Goal: Transaction & Acquisition: Book appointment/travel/reservation

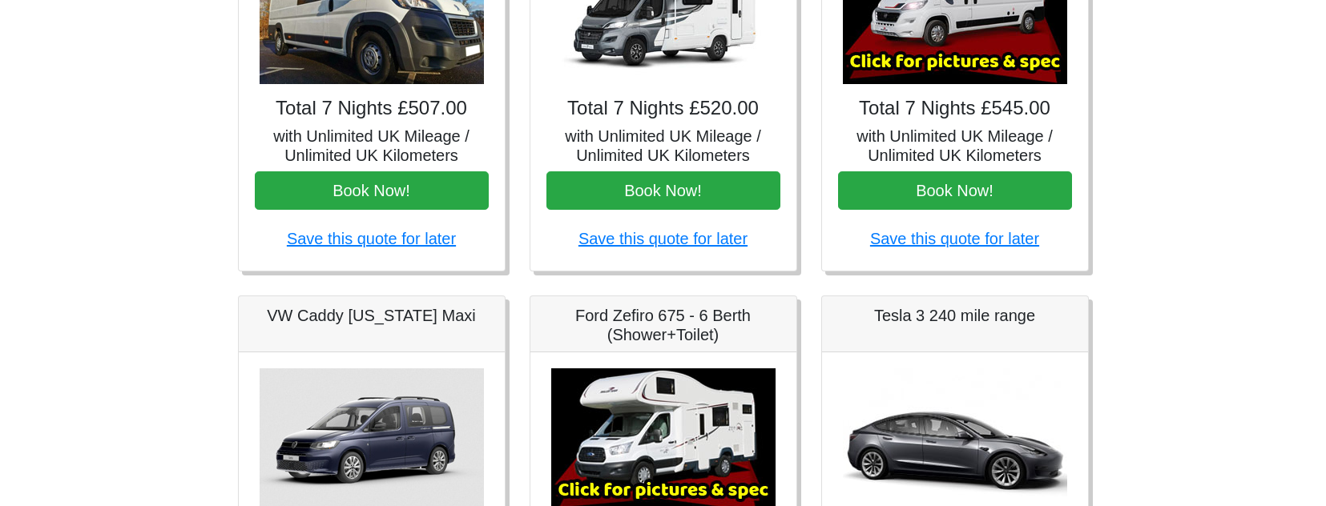
scroll to position [2134, 0]
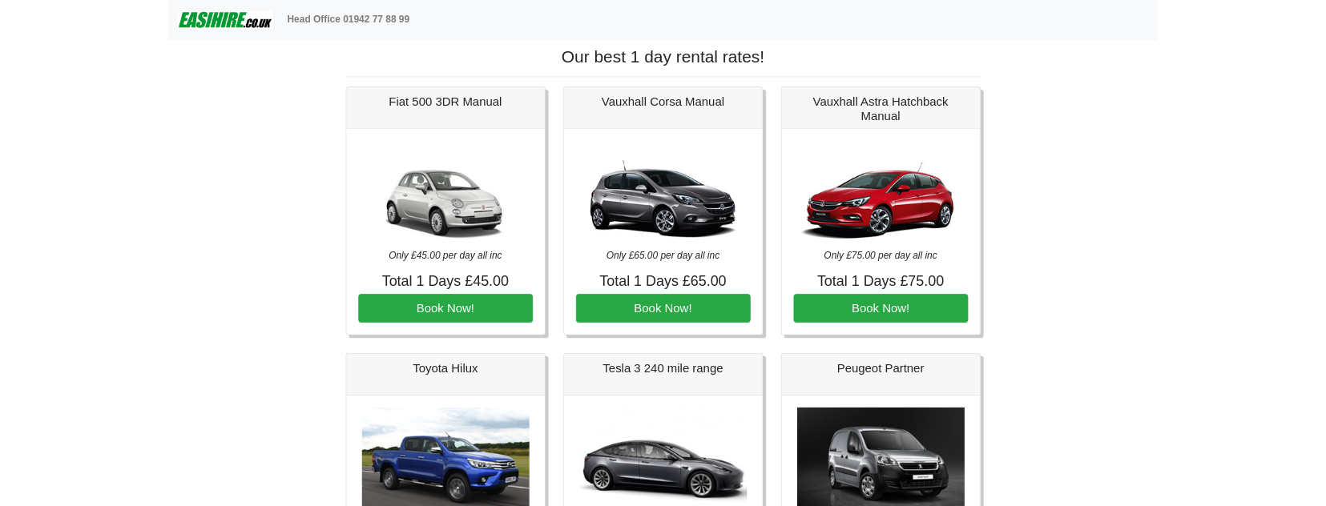
scroll to position [7, 0]
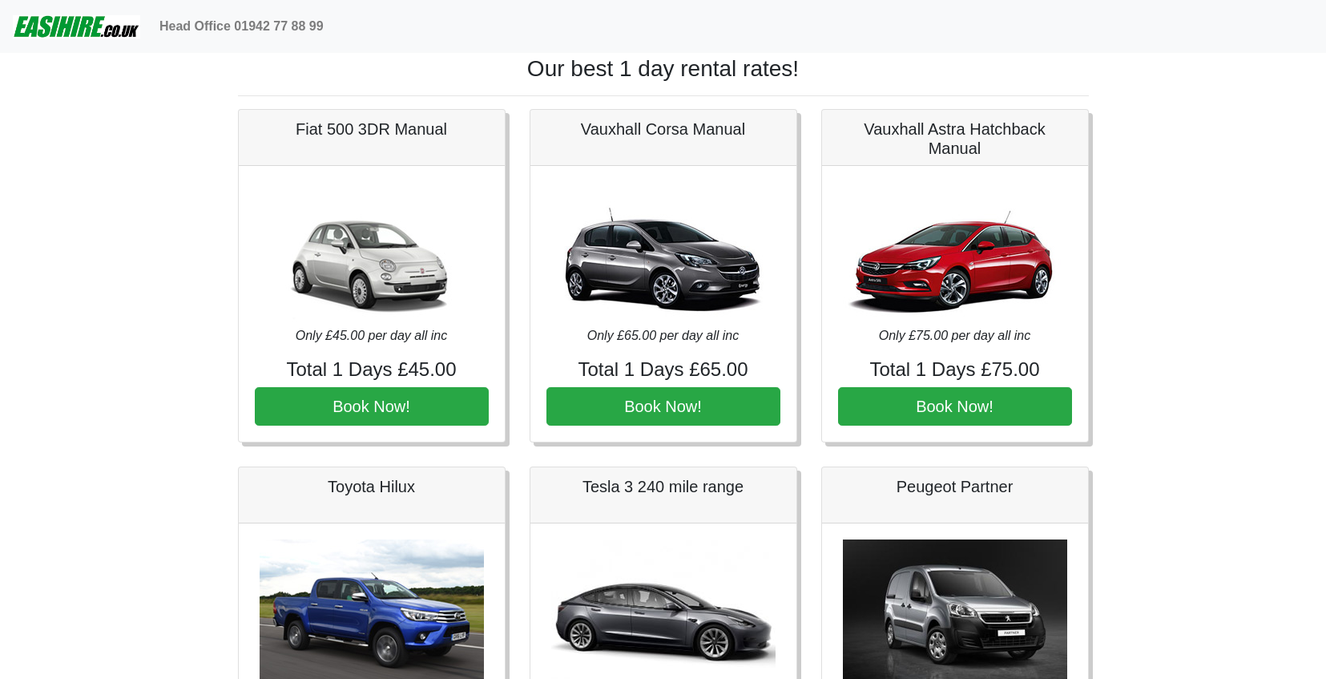
click at [345, 140] on div "Fiat 500 3DR Manual" at bounding box center [372, 138] width 266 height 56
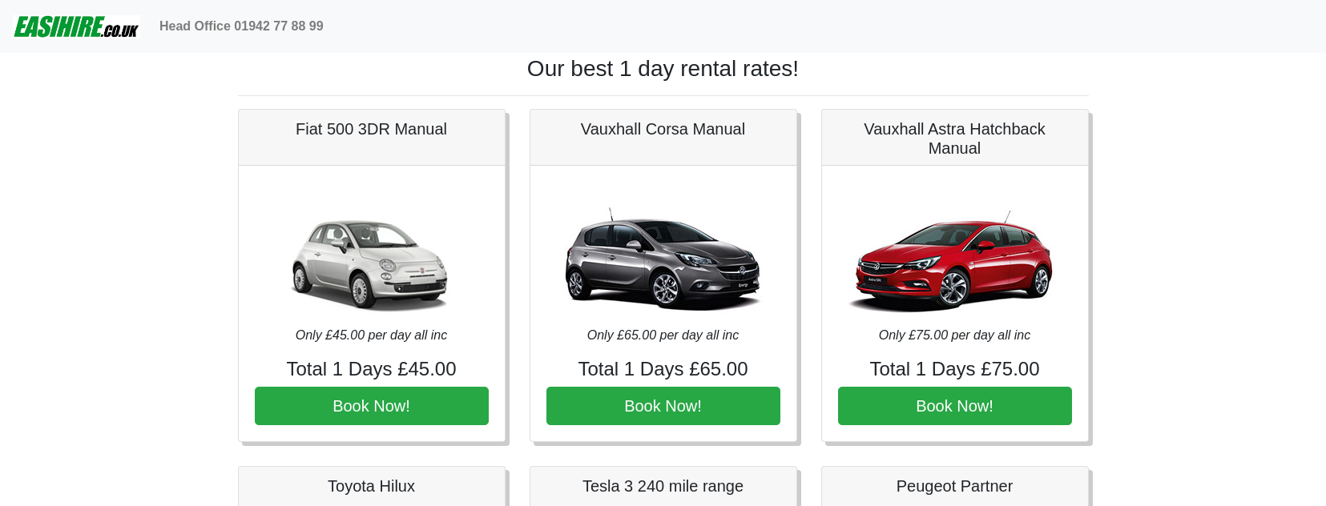
click at [660, 247] on img at bounding box center [663, 254] width 224 height 144
click at [649, 280] on img at bounding box center [663, 254] width 224 height 144
click at [714, 286] on img at bounding box center [663, 254] width 224 height 144
click at [907, 254] on img at bounding box center [955, 254] width 224 height 144
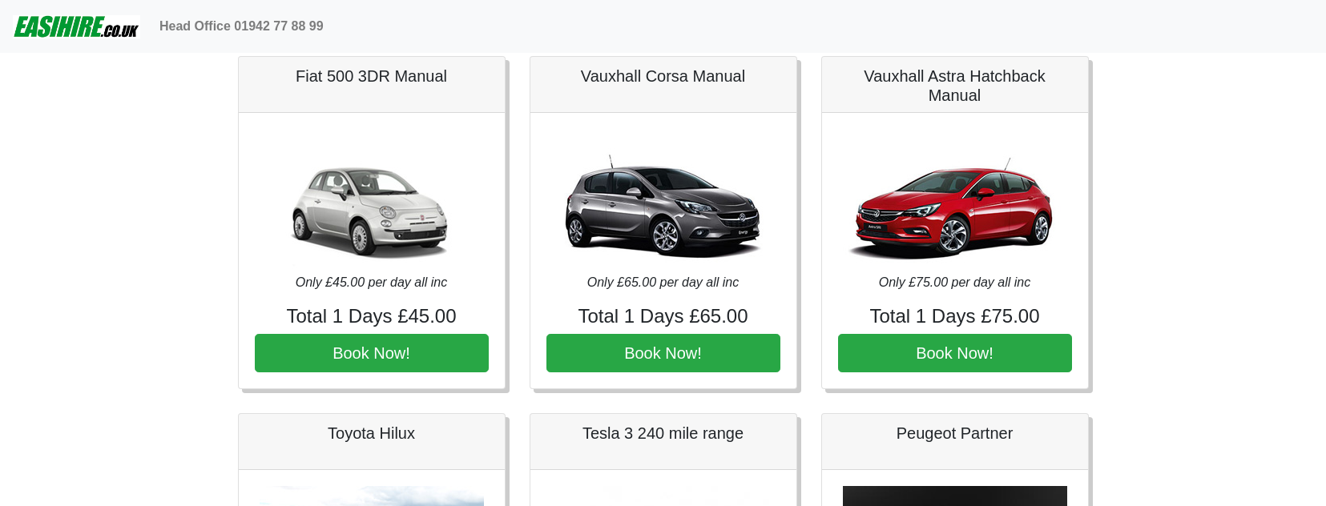
scroll to position [0, 0]
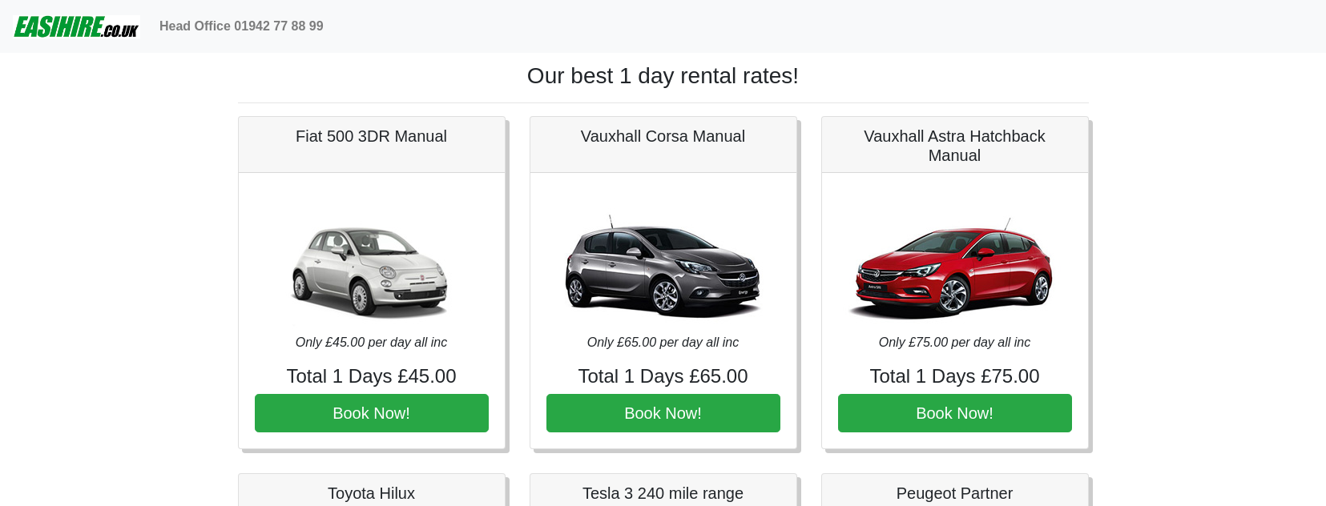
click at [84, 32] on img at bounding box center [76, 26] width 127 height 32
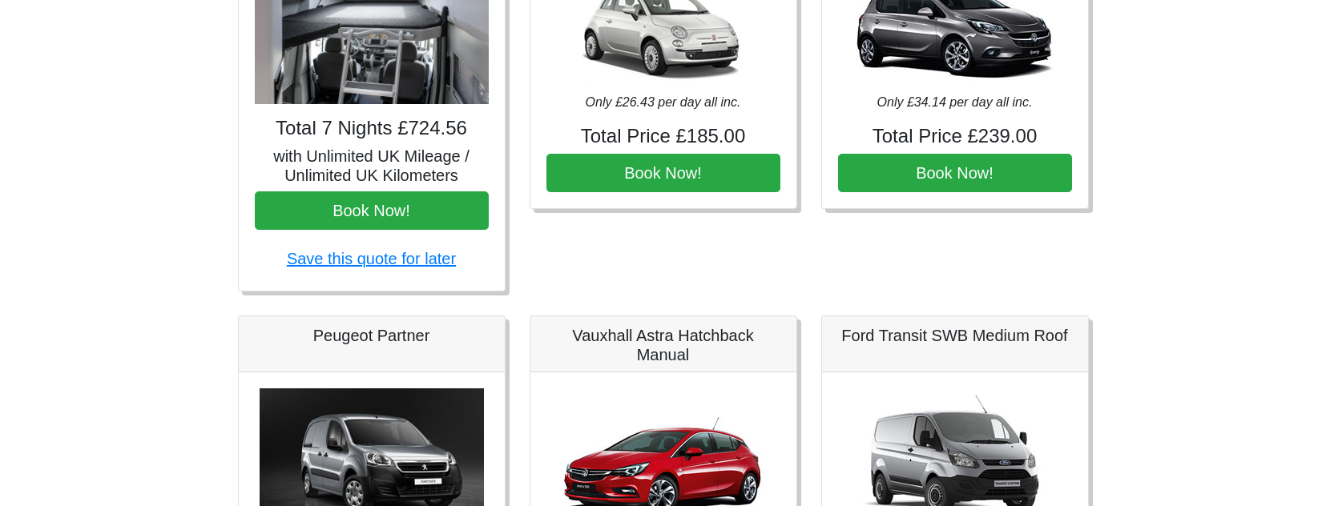
scroll to position [1250, 0]
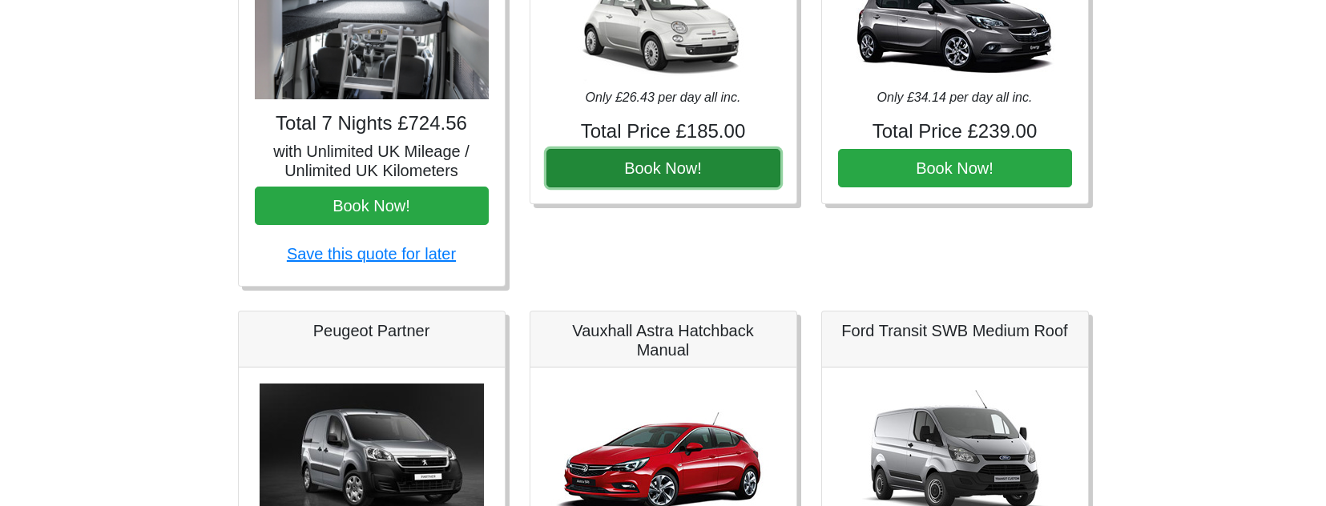
click at [685, 173] on button "Book Now!" at bounding box center [663, 168] width 234 height 38
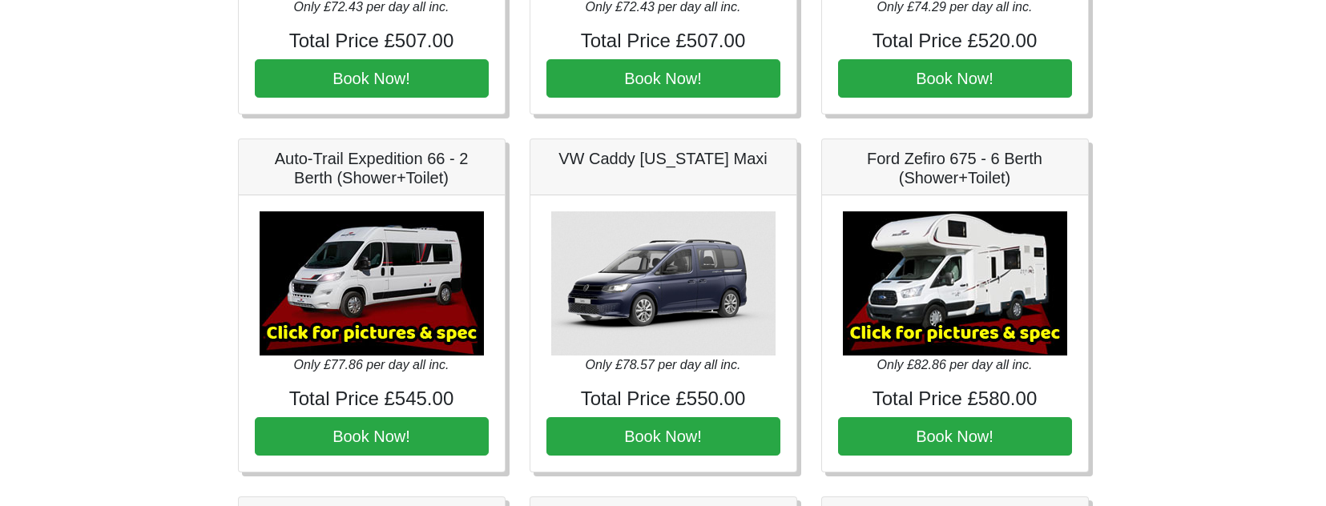
scroll to position [3028, 0]
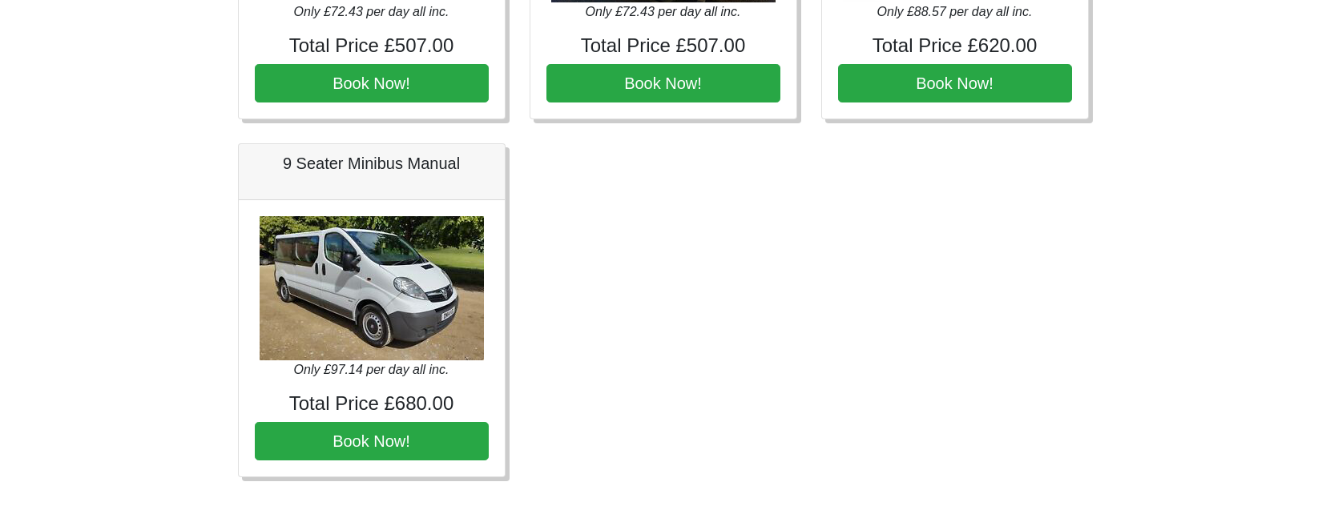
scroll to position [2883, 0]
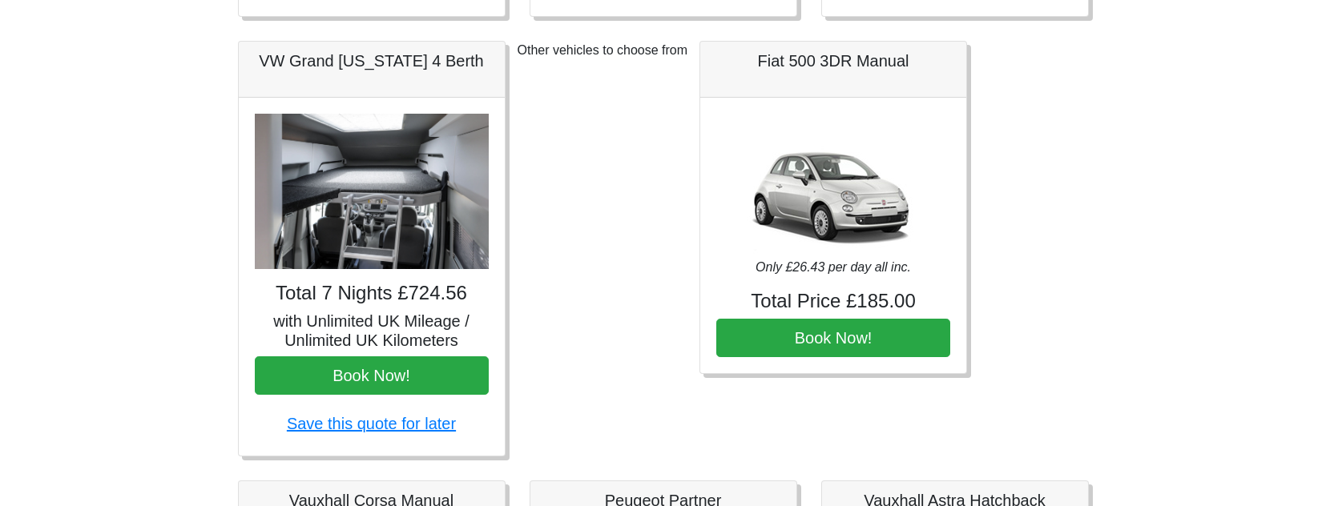
scroll to position [1078, 0]
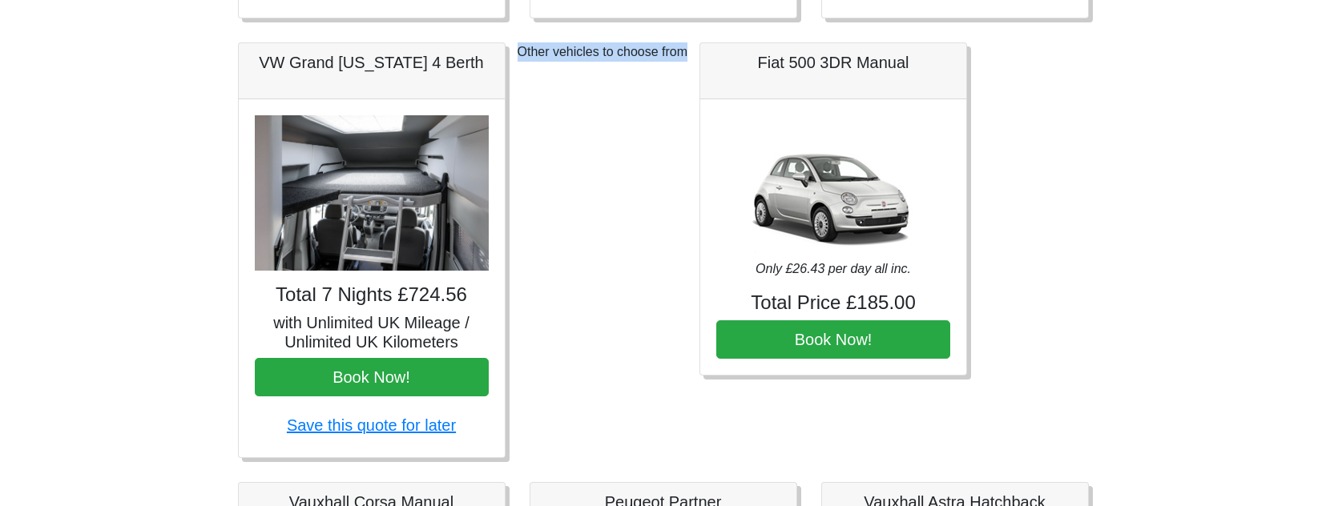
drag, startPoint x: 518, startPoint y: 48, endPoint x: 689, endPoint y: 49, distance: 170.7
click at [688, 49] on div "Other vehicles to choose from" at bounding box center [603, 262] width 171 height 440
click at [550, 58] on div "Other vehicles to choose from" at bounding box center [603, 262] width 171 height 440
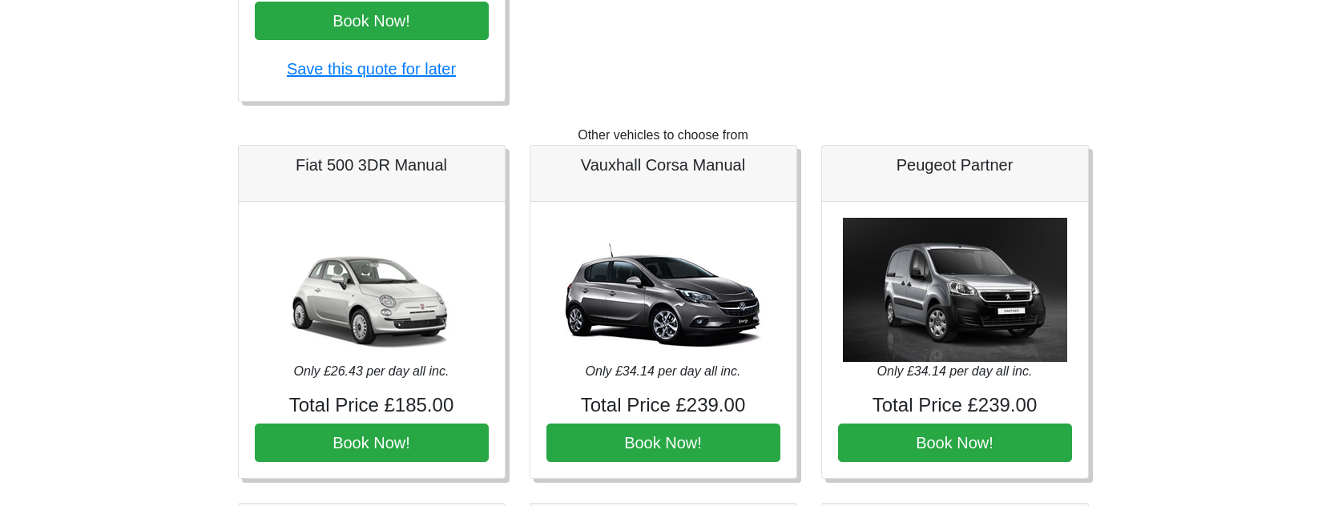
scroll to position [1433, 0]
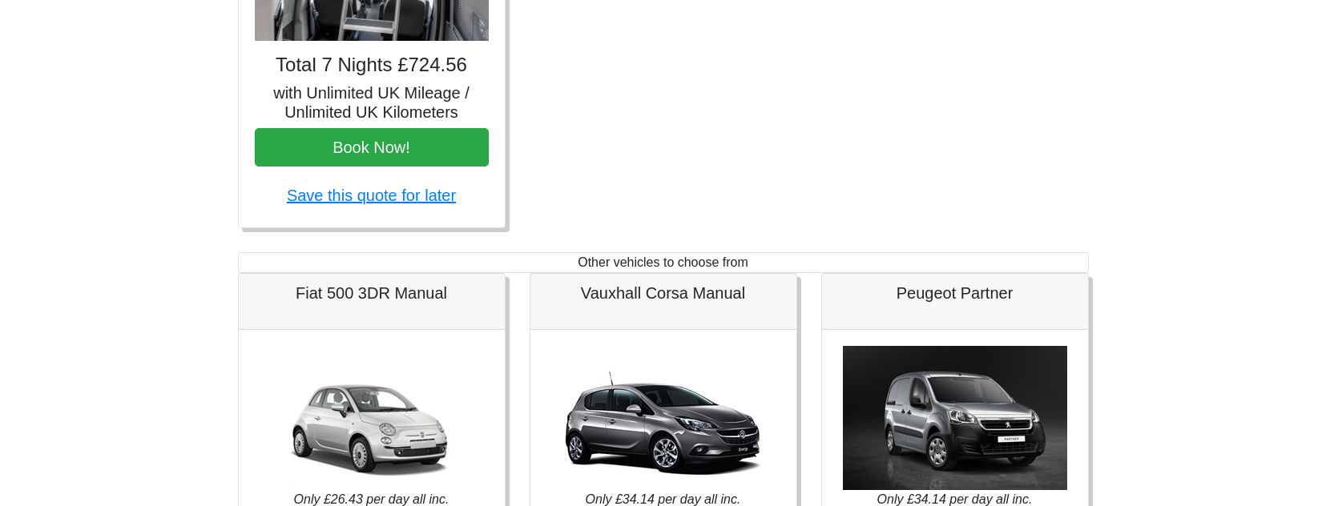
scroll to position [1433, 0]
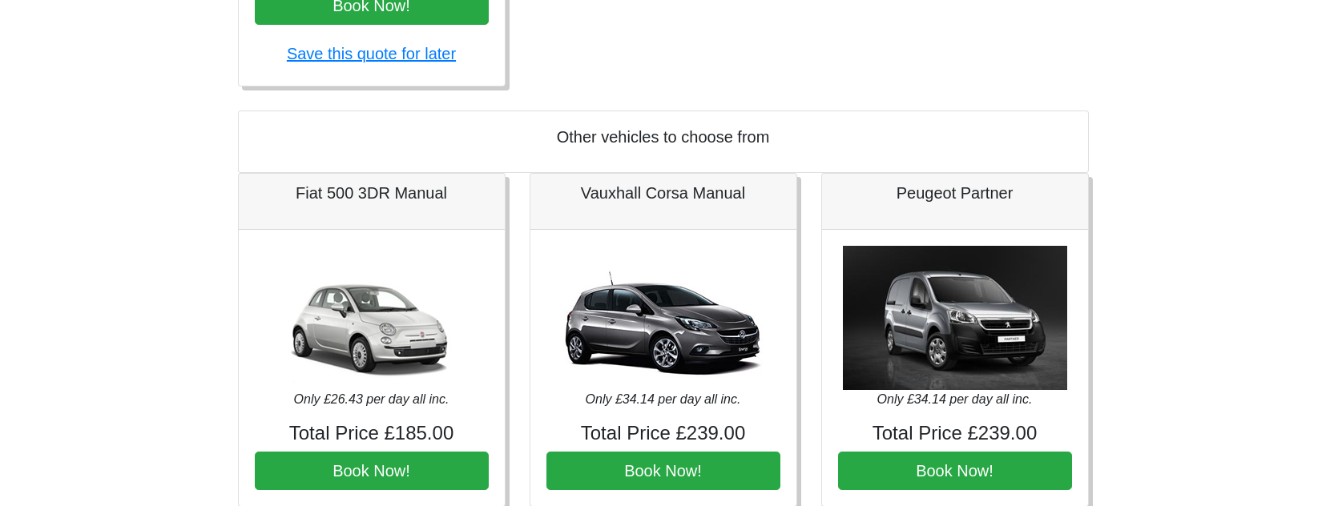
scroll to position [1449, 0]
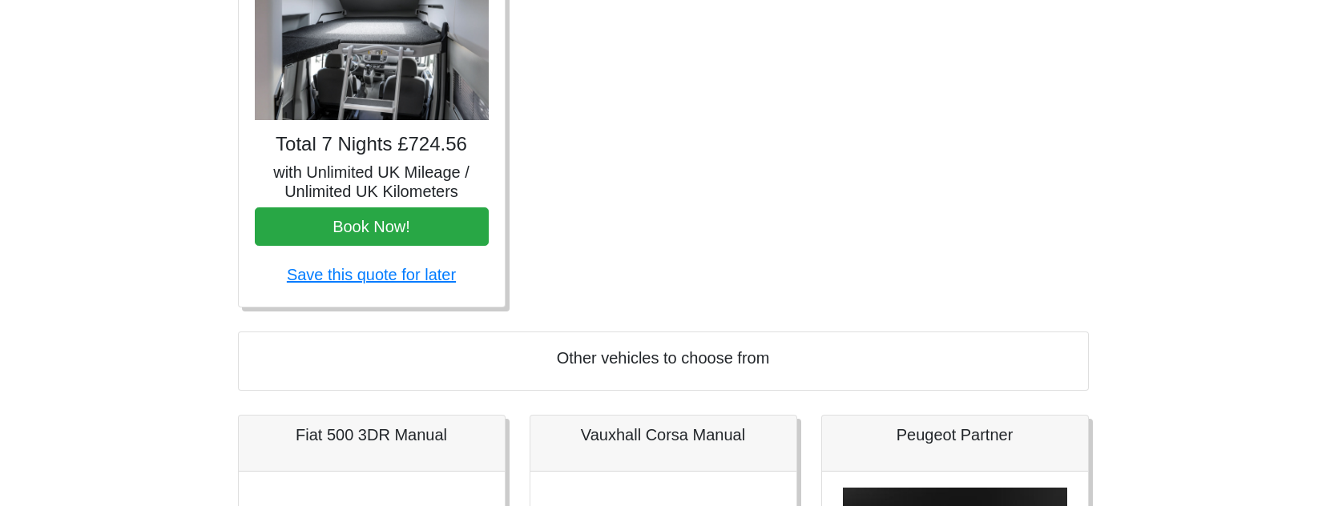
scroll to position [1231, 0]
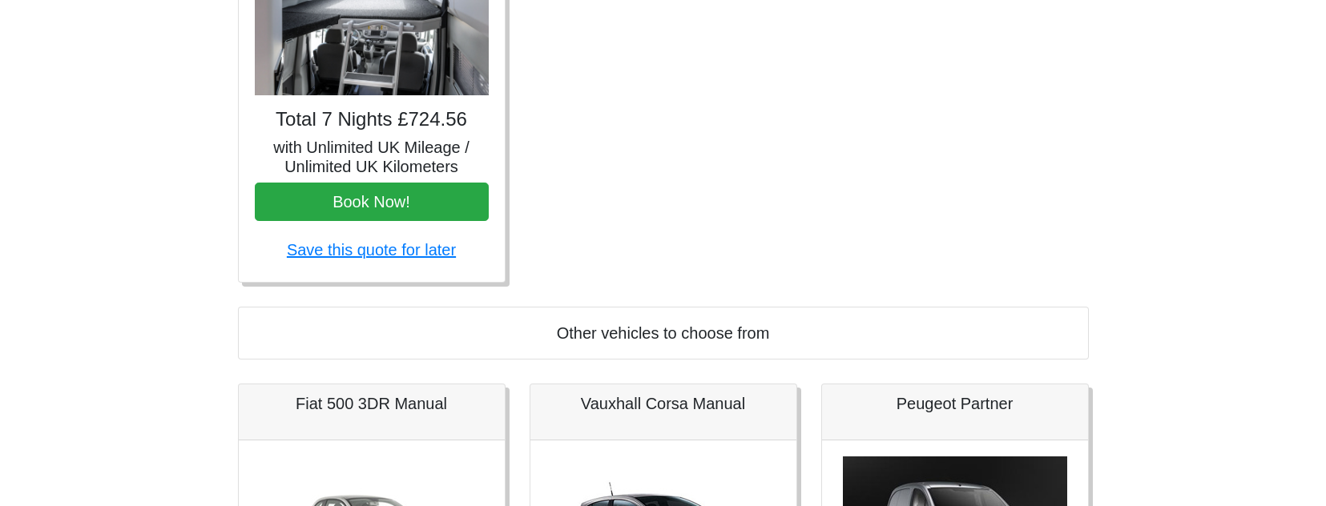
scroll to position [1379, 0]
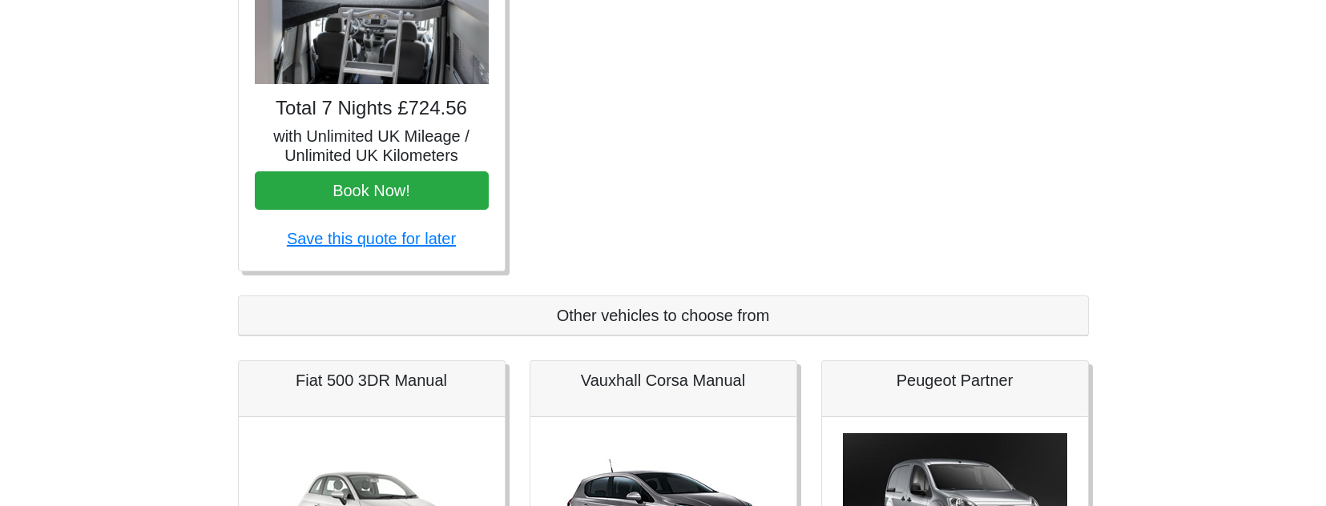
scroll to position [1270, 0]
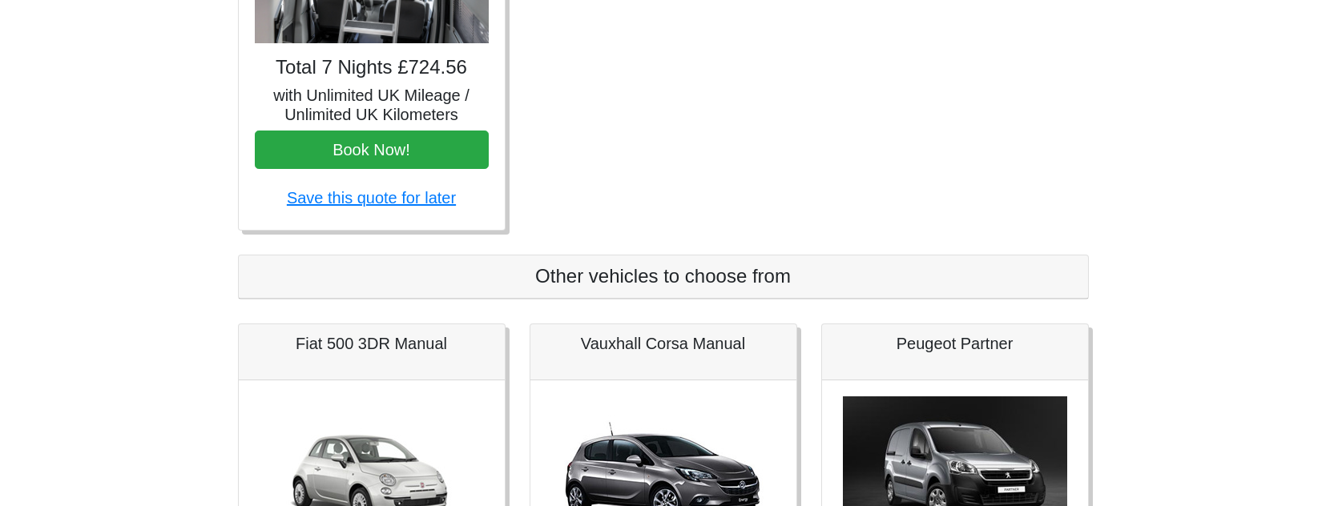
scroll to position [1313, 0]
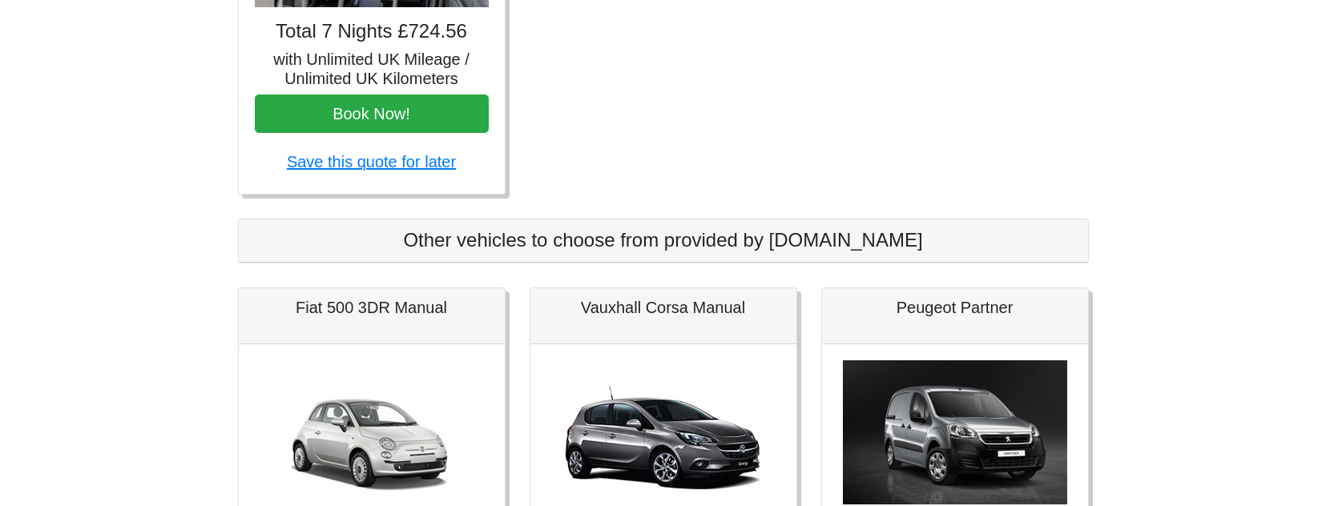
scroll to position [1340, 0]
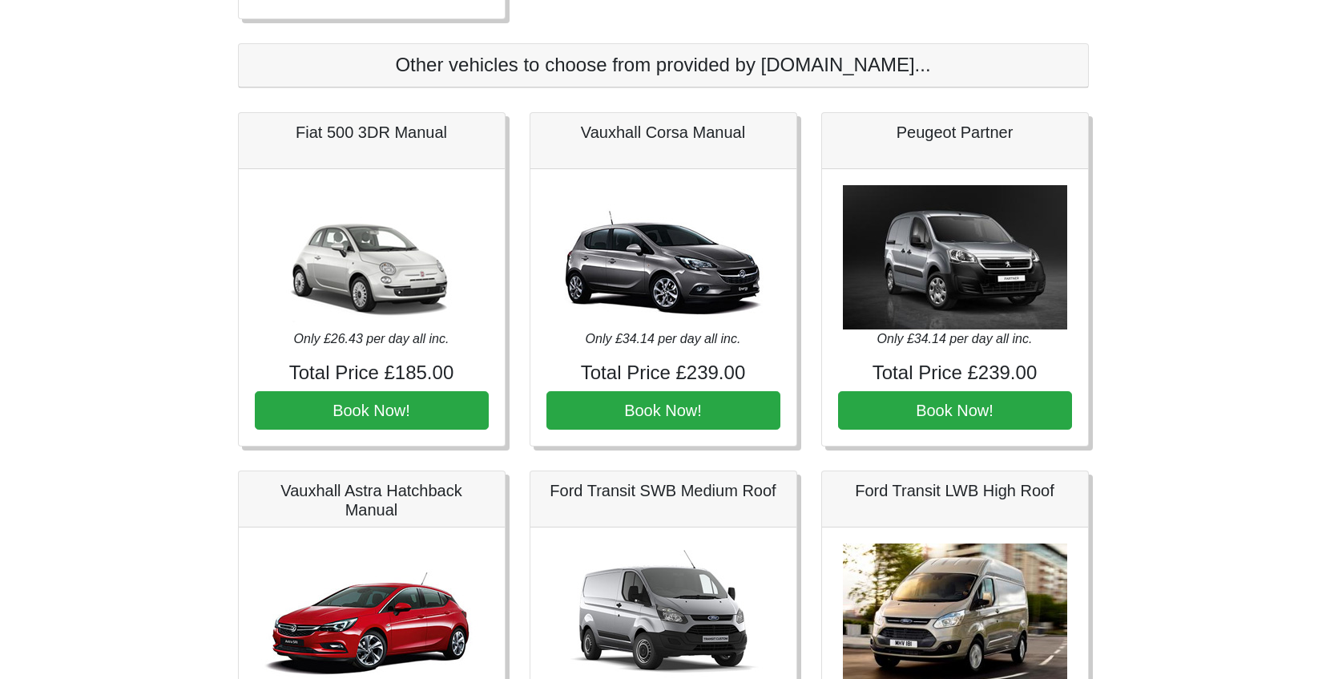
scroll to position [1513, 0]
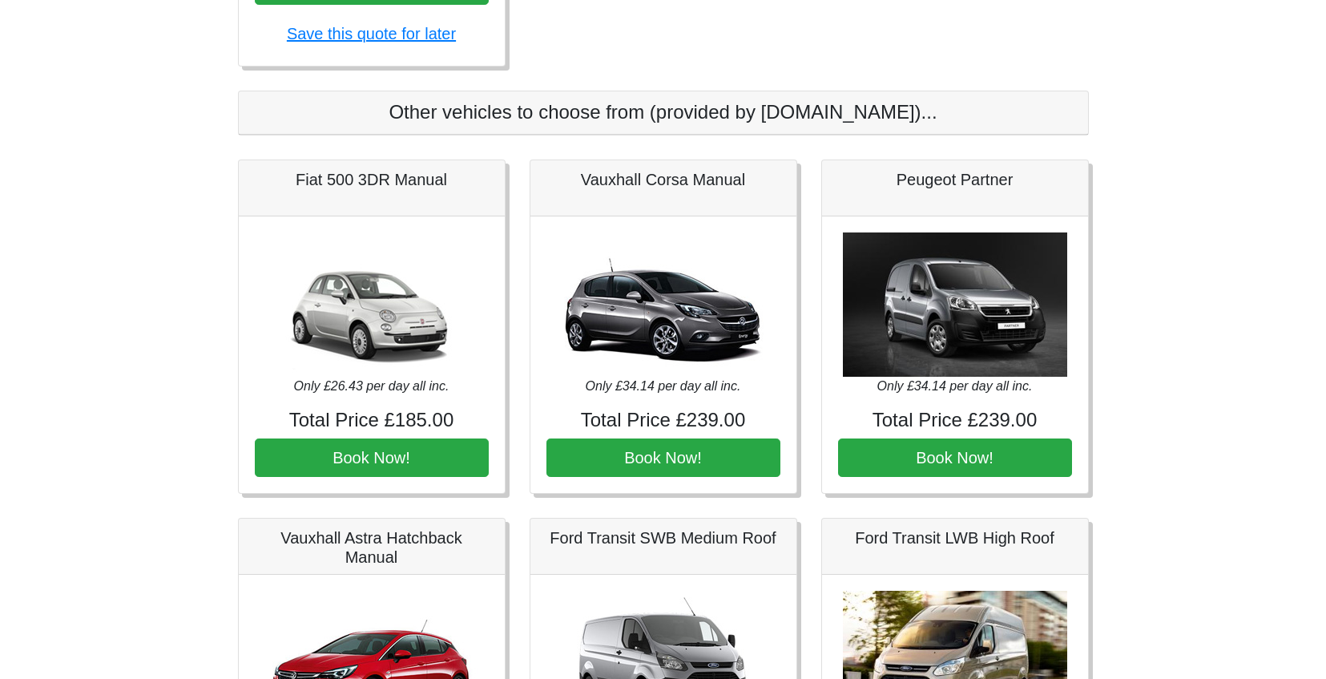
scroll to position [1468, 0]
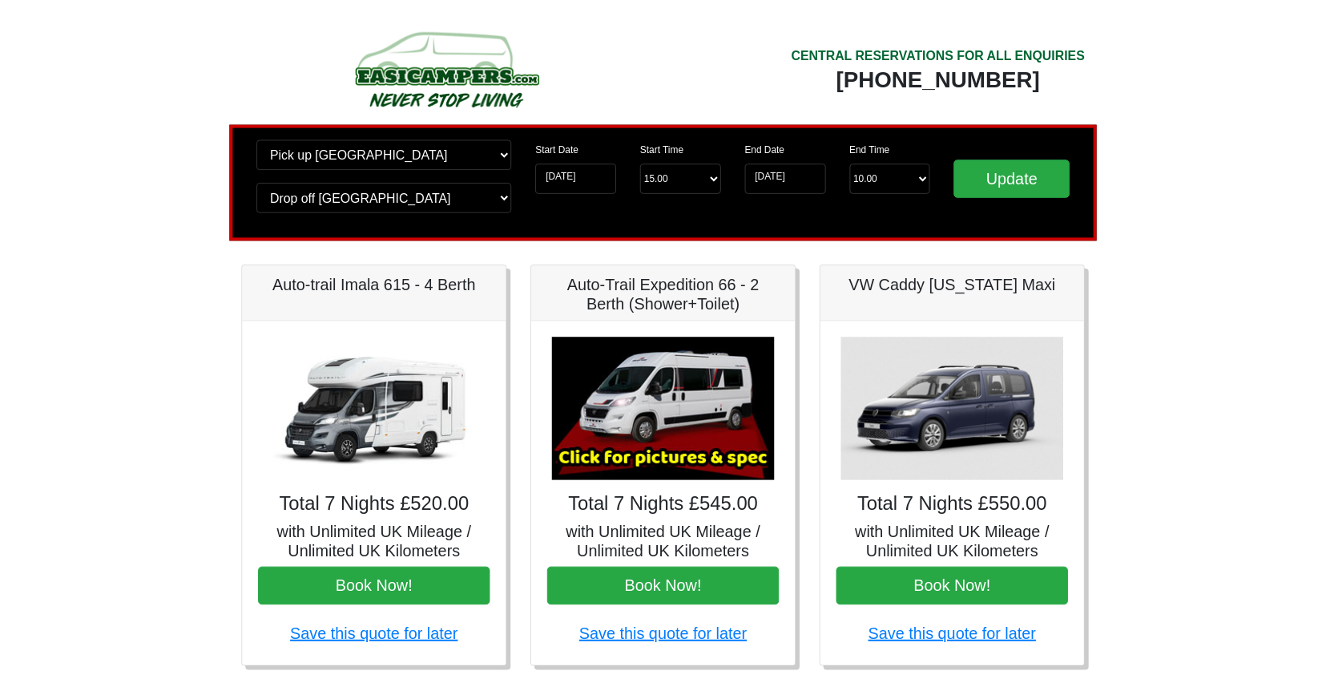
scroll to position [1468, 0]
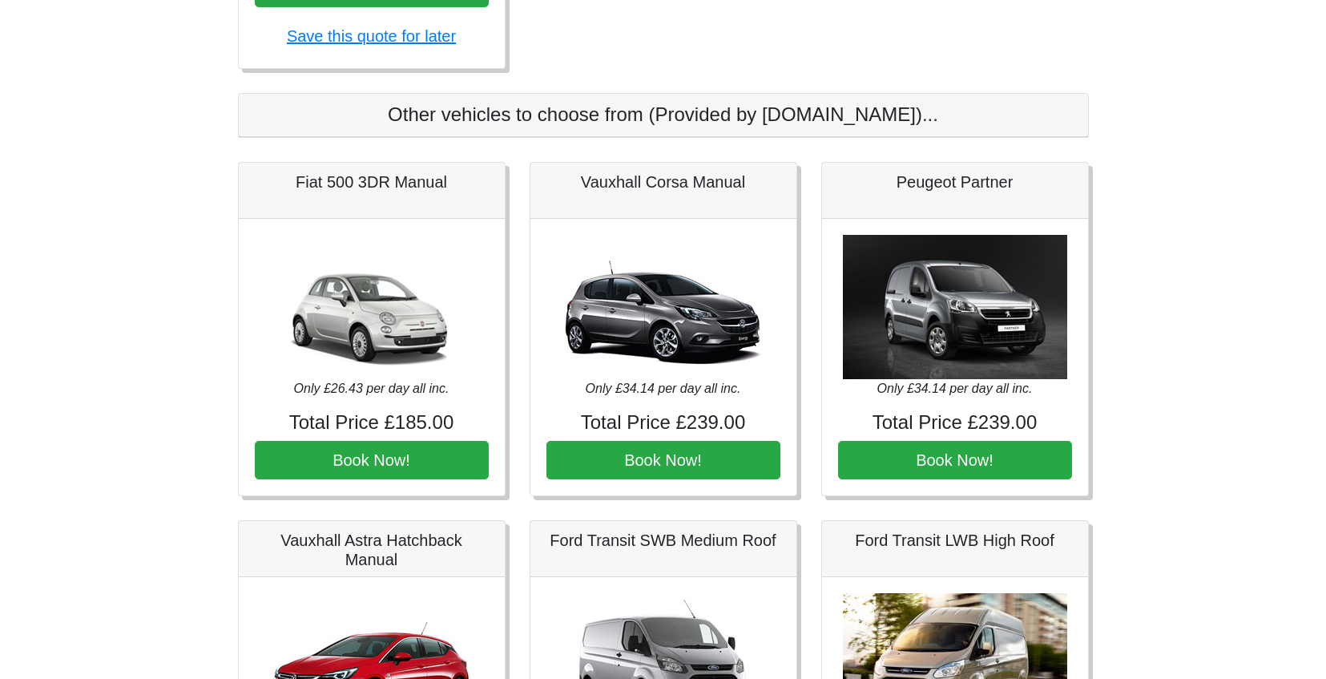
drag, startPoint x: 411, startPoint y: 106, endPoint x: 917, endPoint y: 123, distance: 505.9
click at [917, 123] on h4 "Other vehicles to choose from (Provided by Easihire.co.uk)..." at bounding box center [663, 114] width 817 height 23
copy h4 "Other vehicles to choose from (Provided by Easihire.co.uk)..."
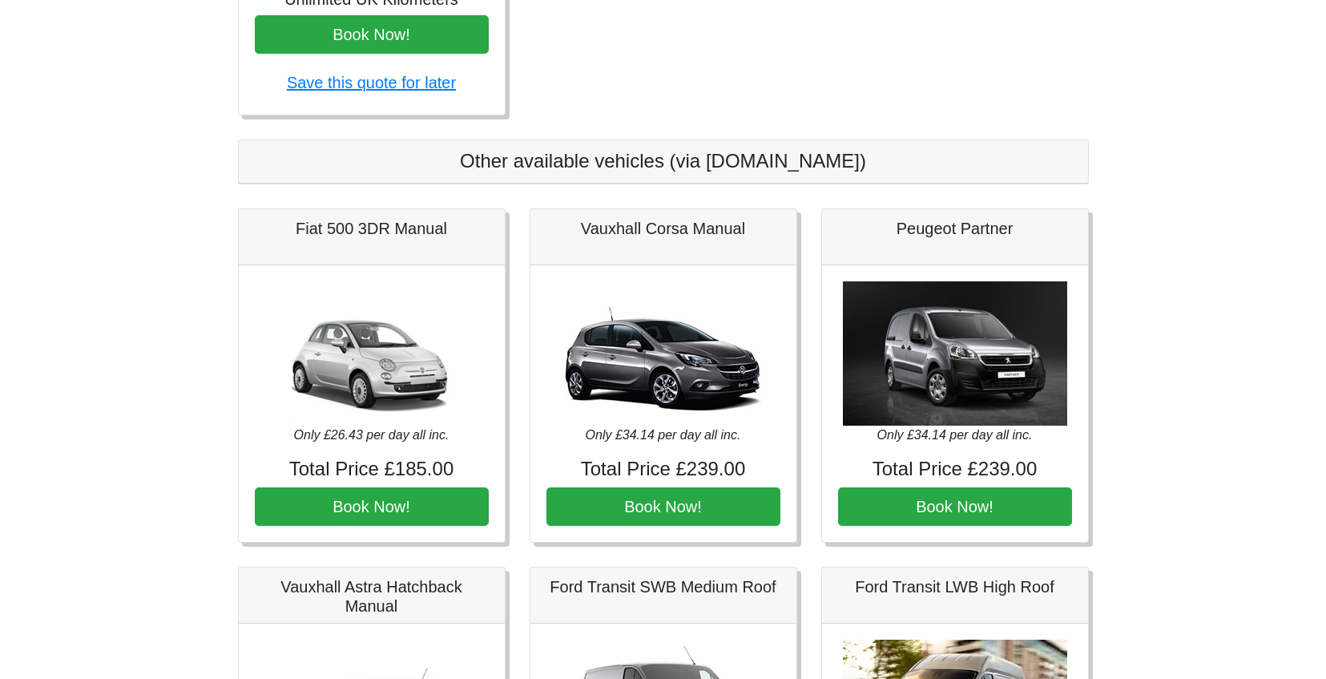
scroll to position [1422, 0]
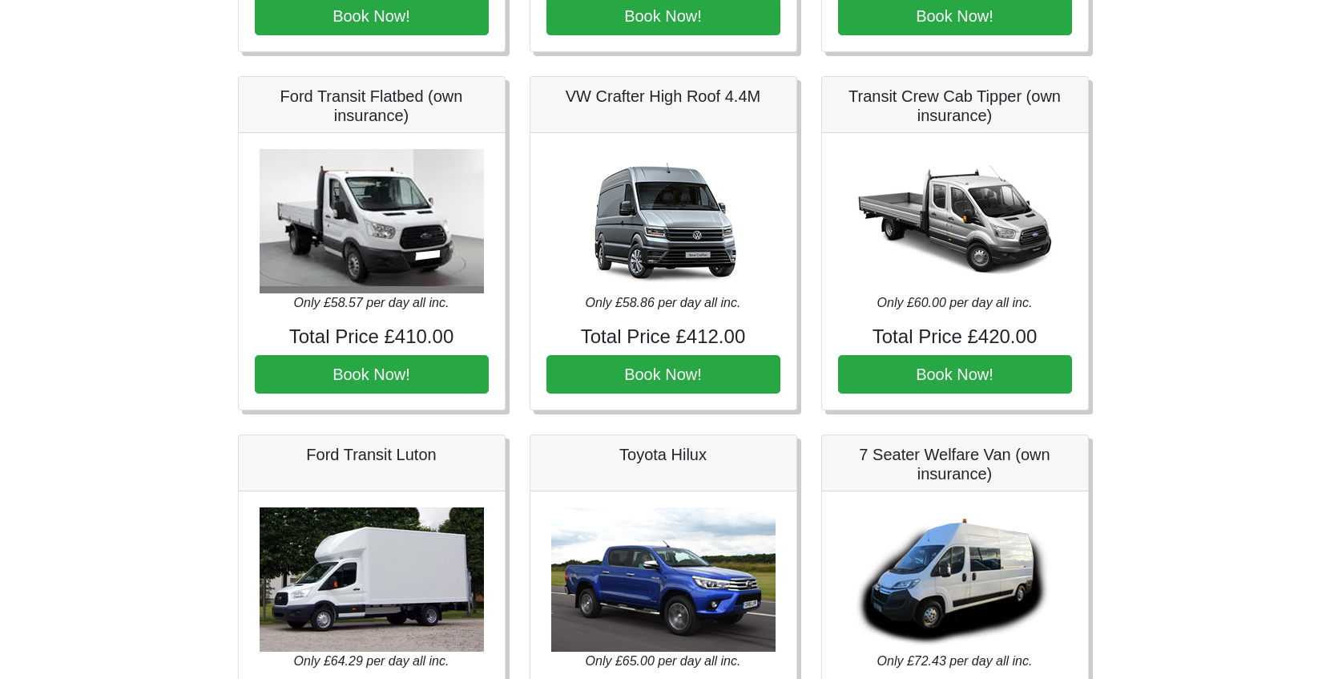
scroll to position [2267, 0]
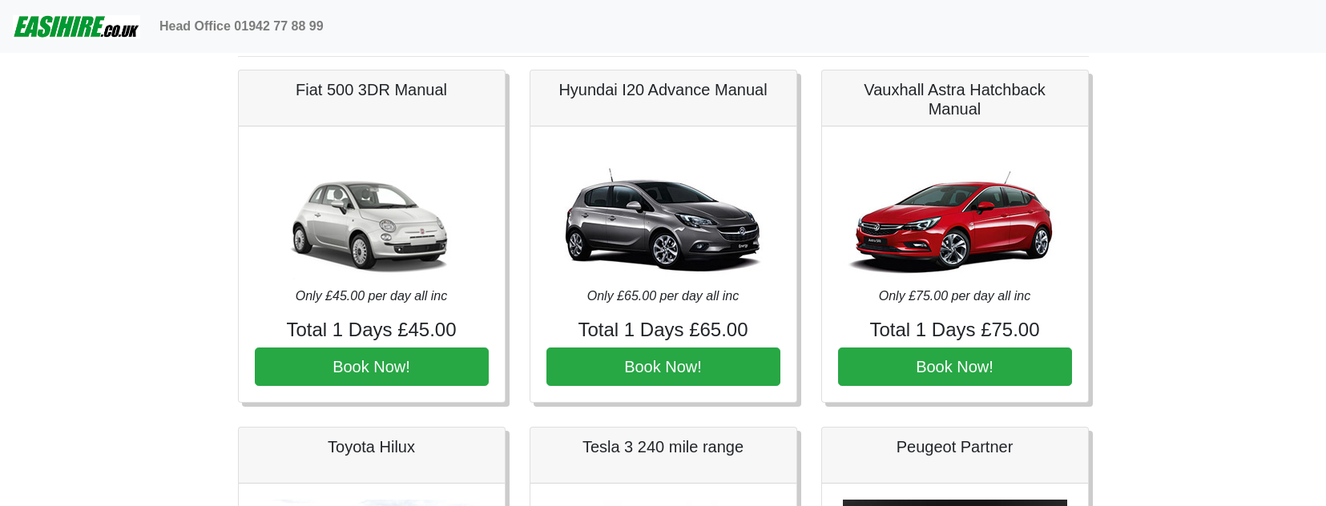
scroll to position [47, 0]
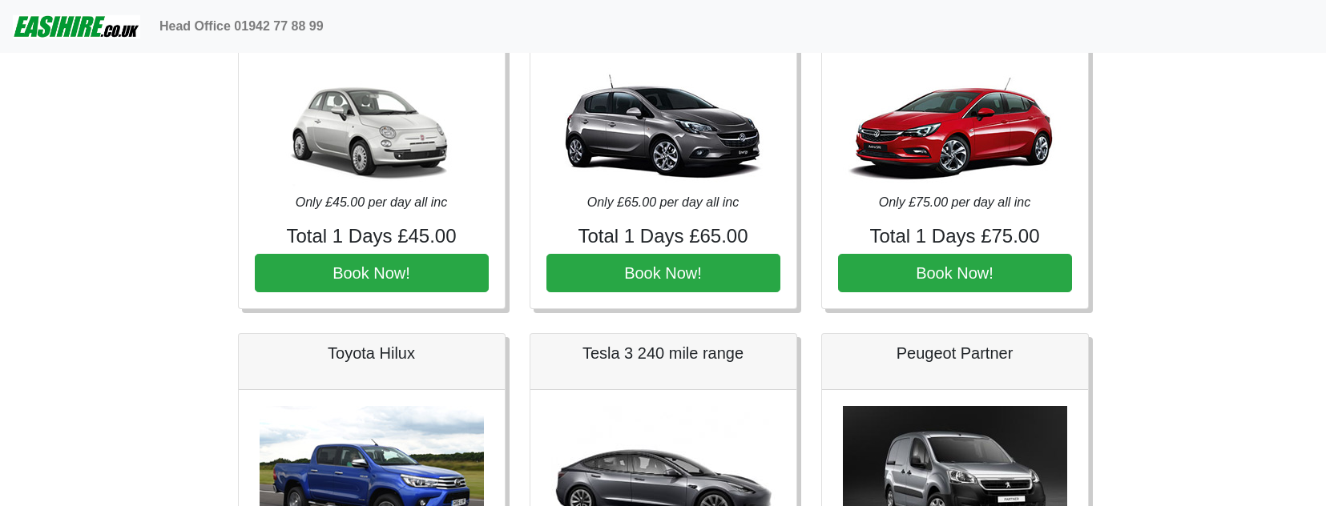
scroll to position [141, 0]
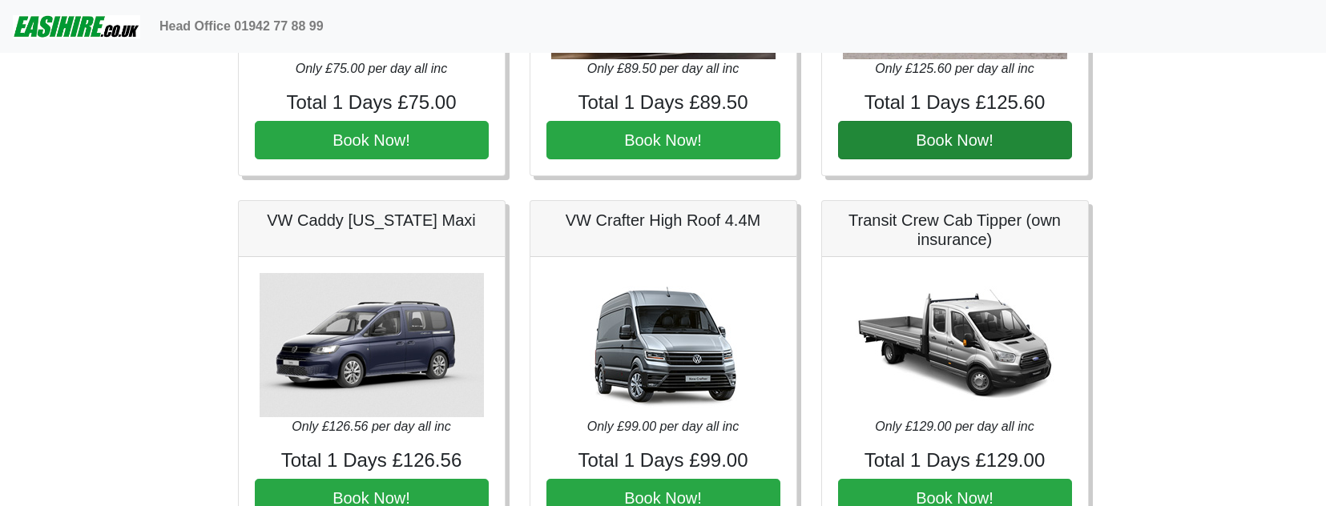
scroll to position [985, 0]
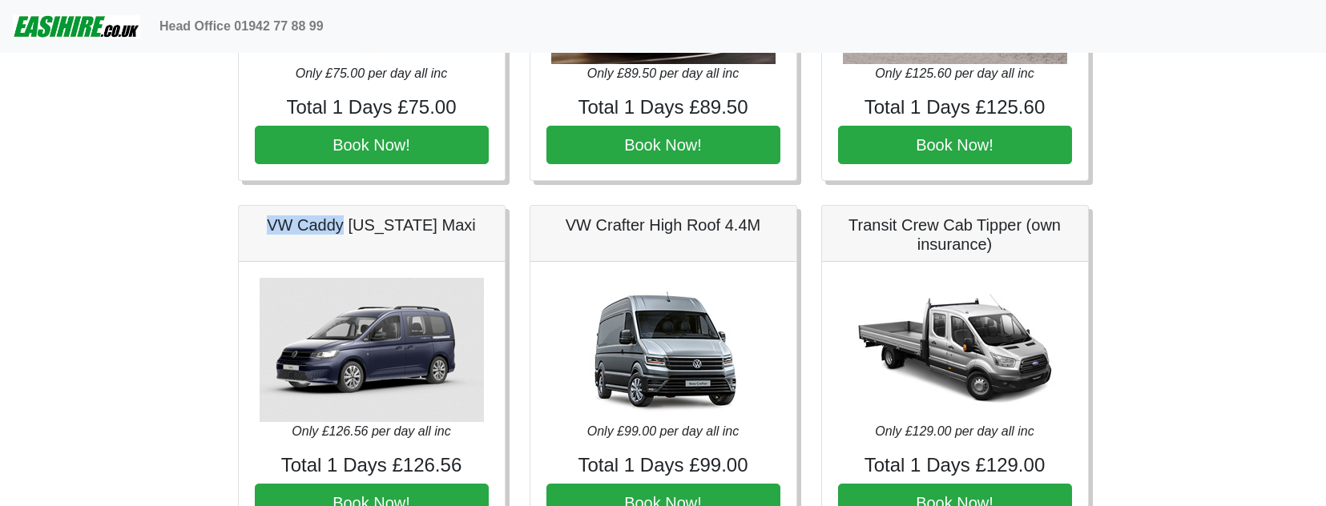
drag, startPoint x: 356, startPoint y: 228, endPoint x: 280, endPoint y: 228, distance: 75.3
click at [280, 228] on h5 "VW Caddy [US_STATE] Maxi" at bounding box center [372, 225] width 234 height 19
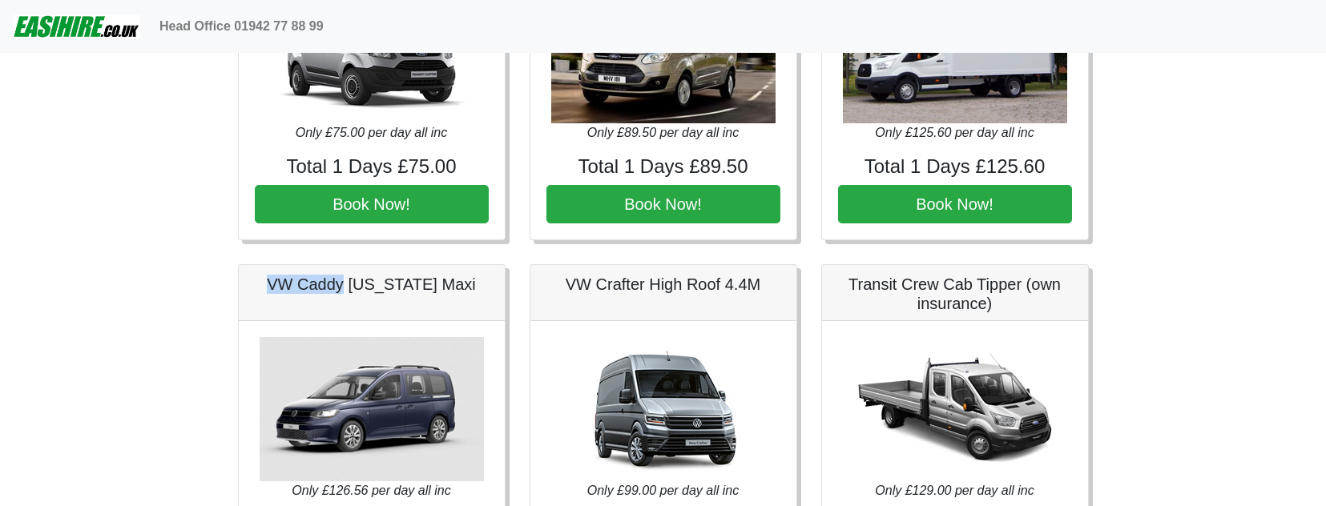
scroll to position [930, 0]
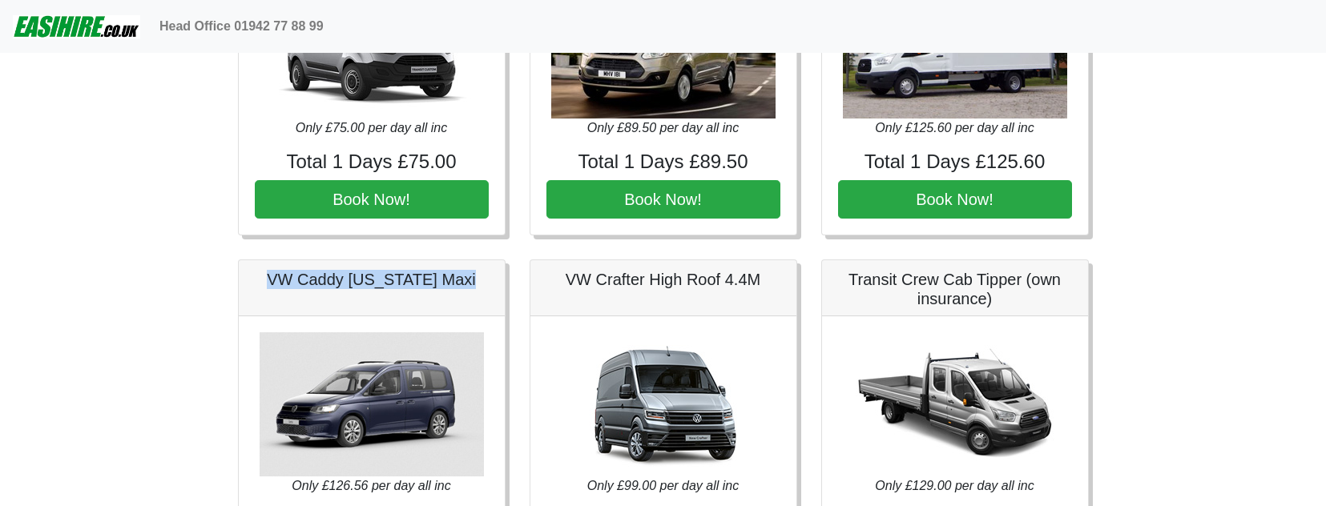
drag, startPoint x: 474, startPoint y: 283, endPoint x: 275, endPoint y: 283, distance: 199.5
click at [275, 283] on h5 "VW Caddy [US_STATE] Maxi" at bounding box center [372, 279] width 234 height 19
copy h5 "VW Caddy [US_STATE] Maxi"
click at [407, 288] on h5 "VW Caddy [US_STATE] Maxi" at bounding box center [372, 279] width 234 height 19
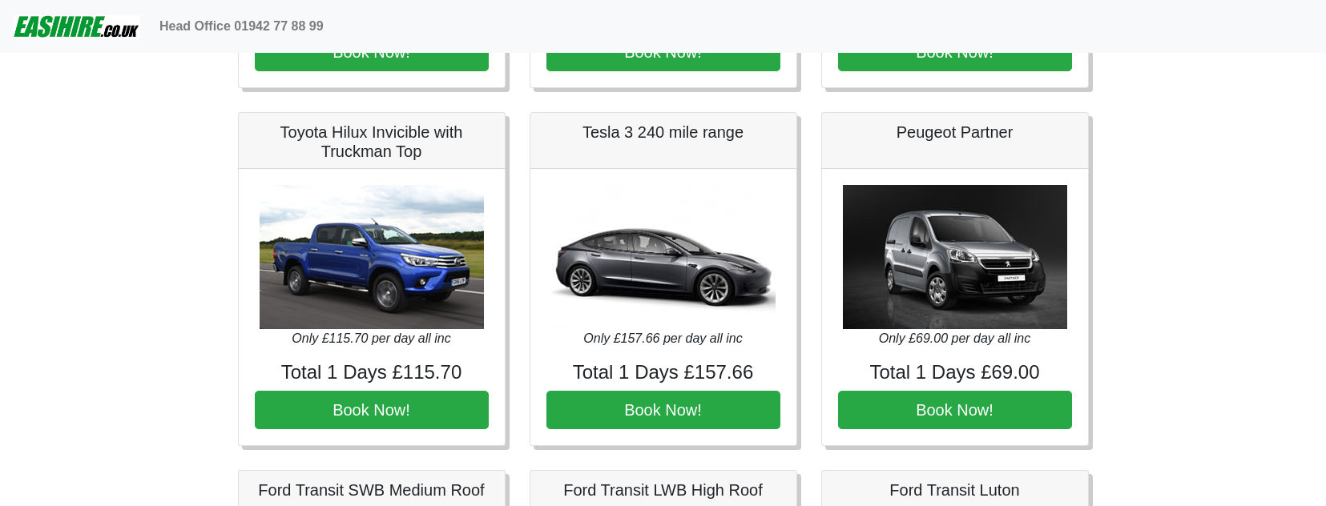
scroll to position [363, 0]
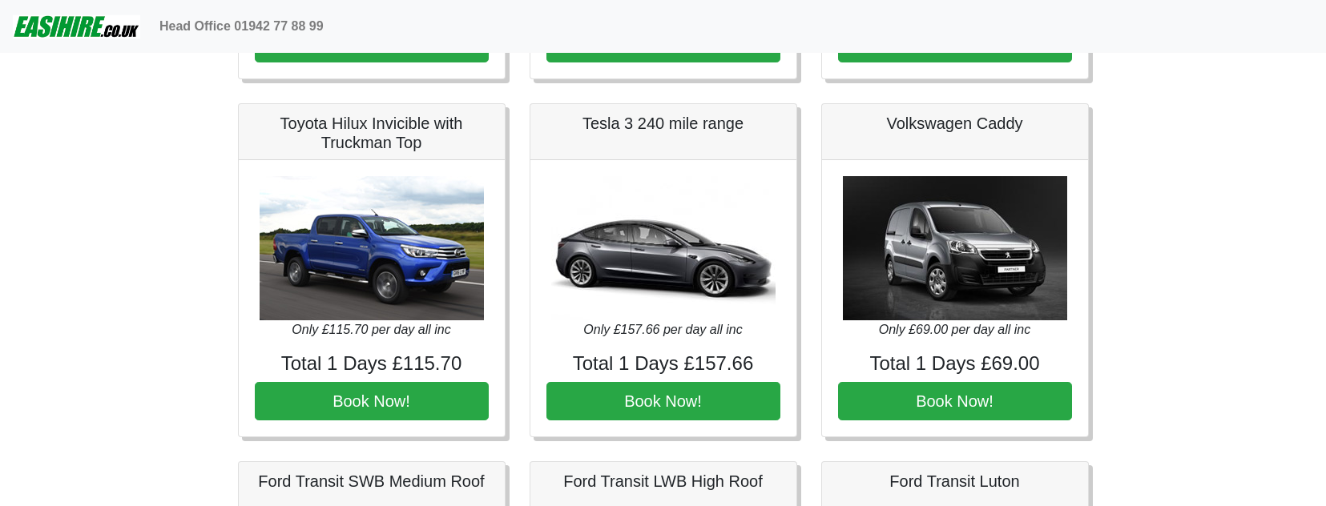
scroll to position [372, 0]
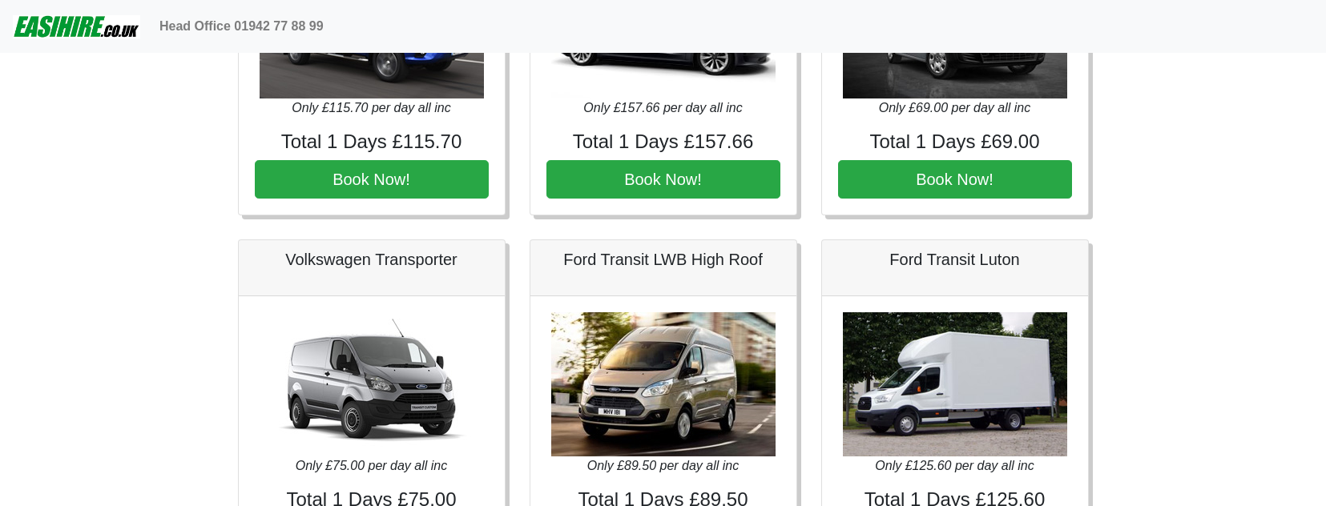
scroll to position [598, 0]
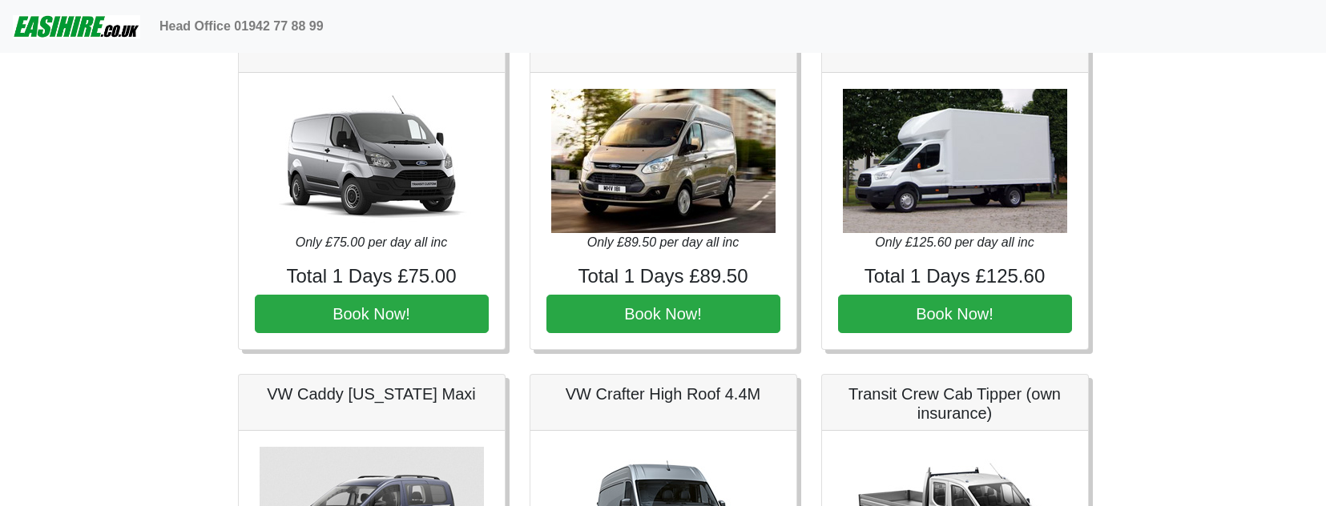
scroll to position [818, 0]
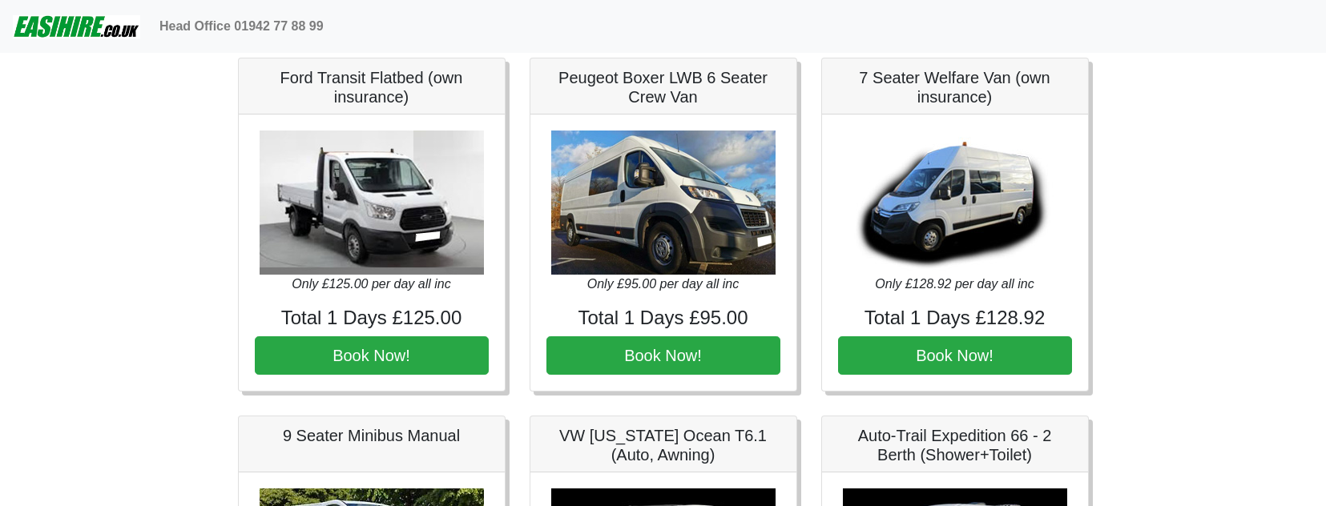
scroll to position [1381, 0]
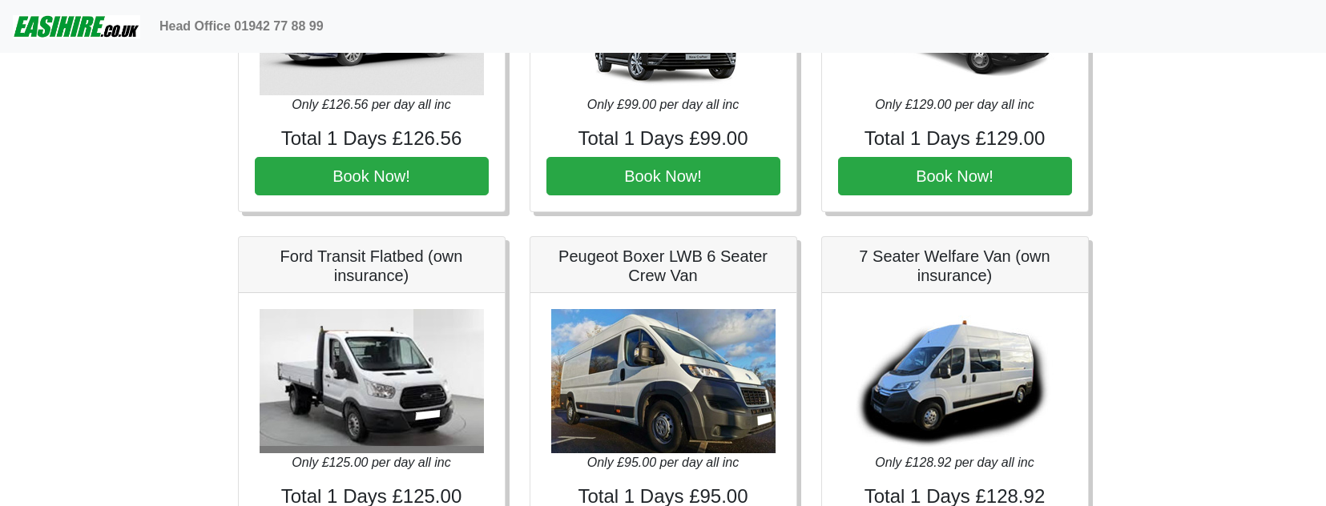
scroll to position [1308, 0]
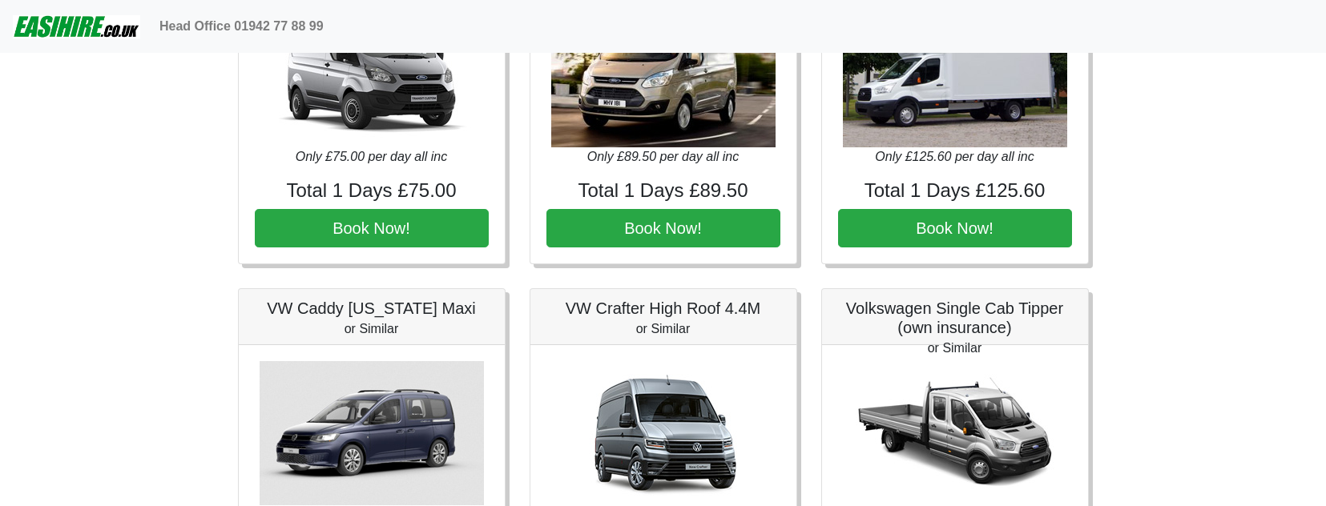
scroll to position [893, 0]
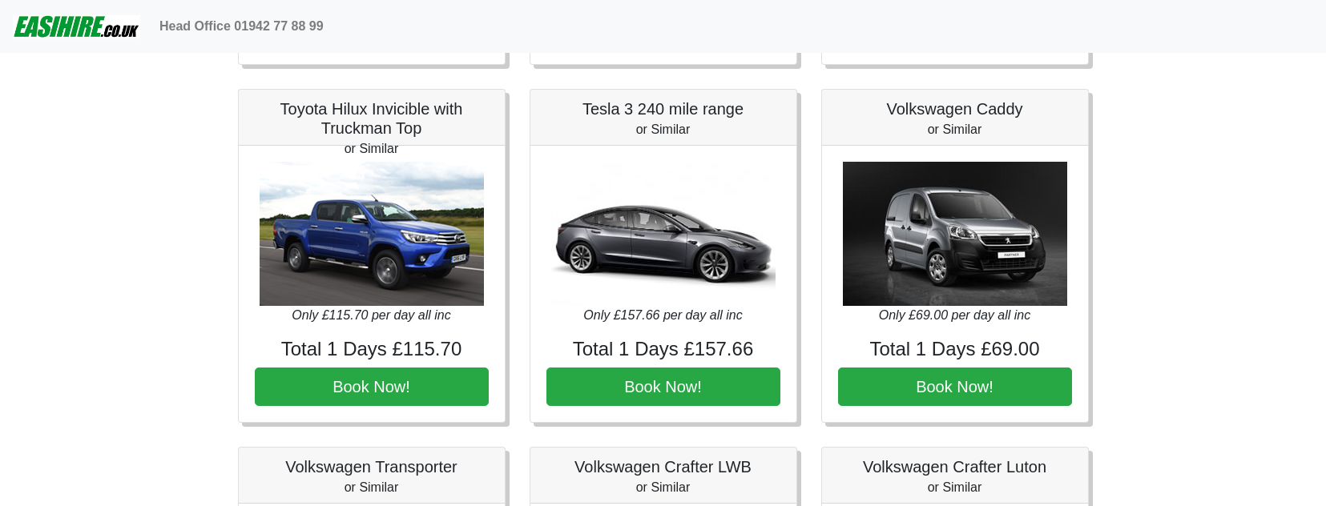
scroll to position [385, 0]
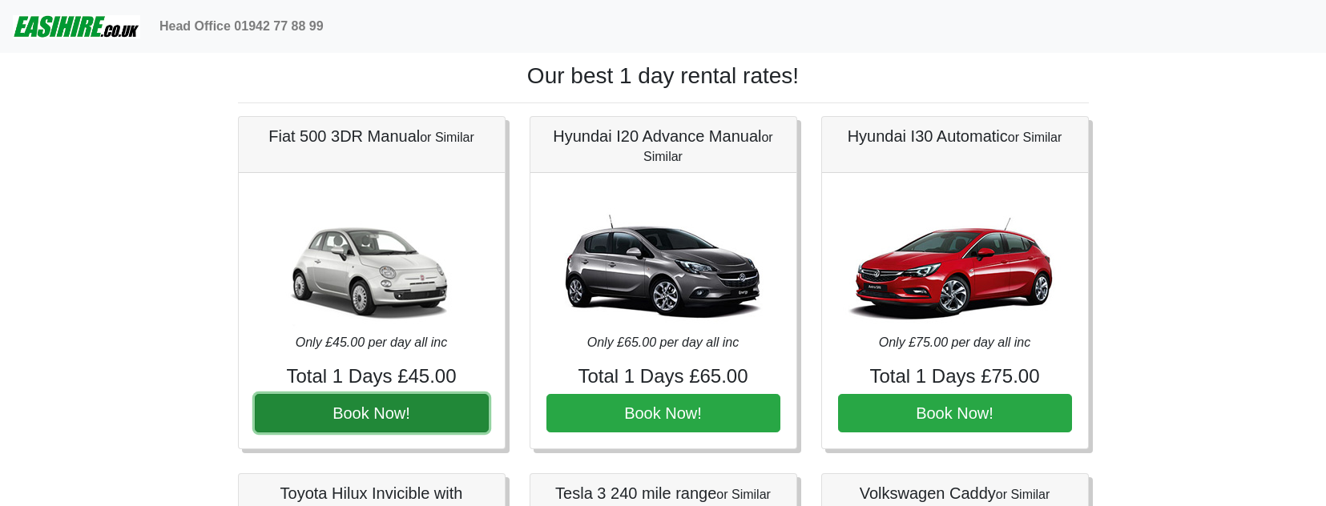
click at [354, 408] on button "Book Now!" at bounding box center [372, 413] width 234 height 38
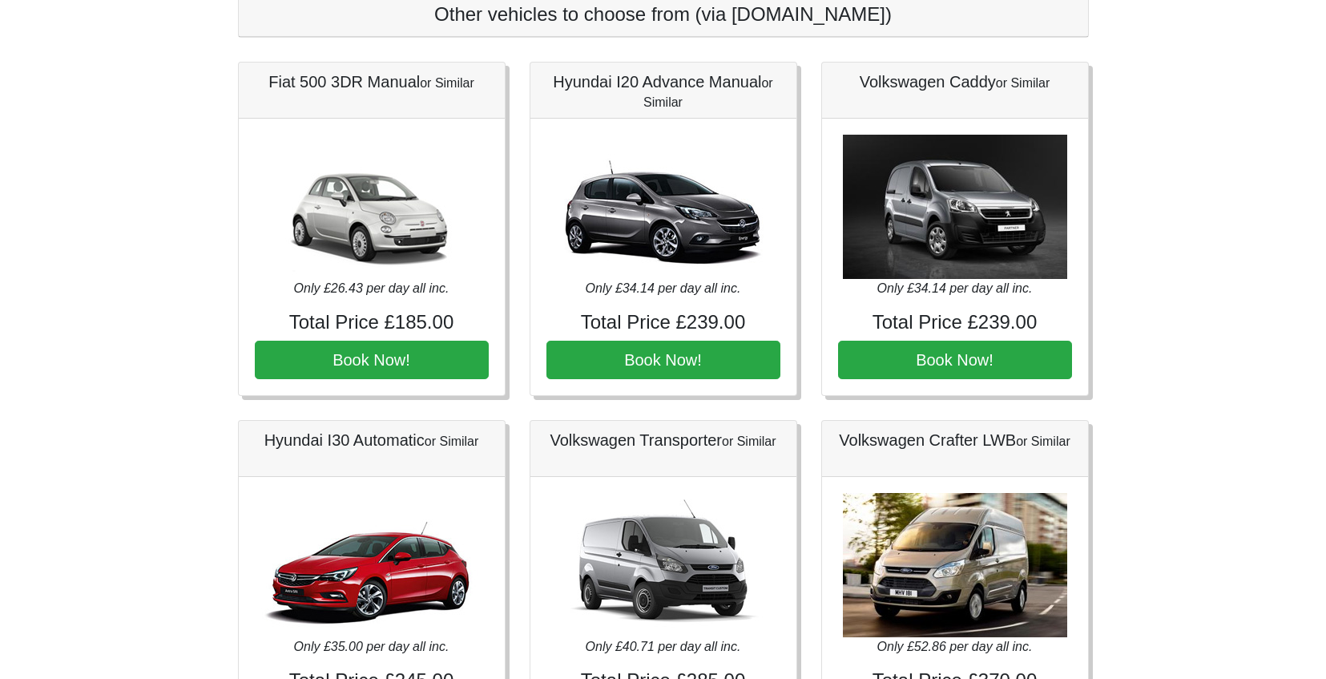
scroll to position [1552, 0]
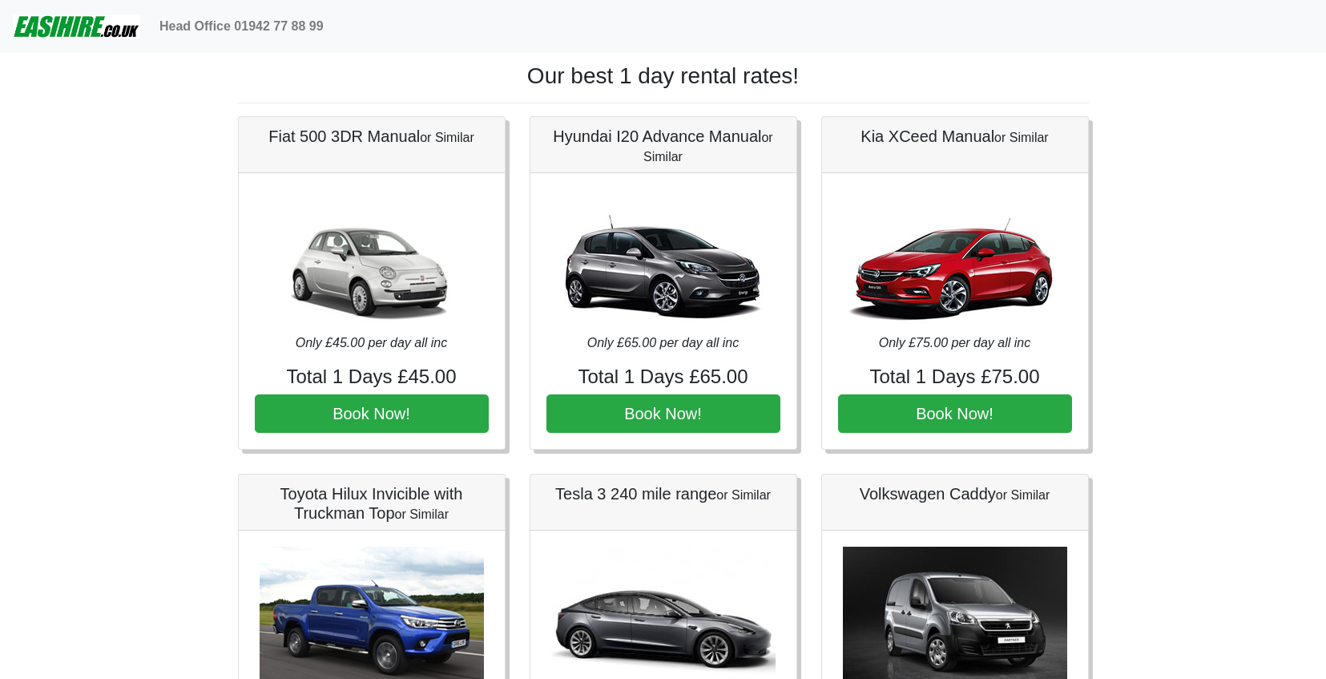
drag, startPoint x: 536, startPoint y: 77, endPoint x: 836, endPoint y: 90, distance: 299.9
drag, startPoint x: 808, startPoint y: 80, endPoint x: 503, endPoint y: 71, distance: 305.4
click at [503, 71] on h1 "Our best 1 day rental rates!" at bounding box center [663, 75] width 851 height 27
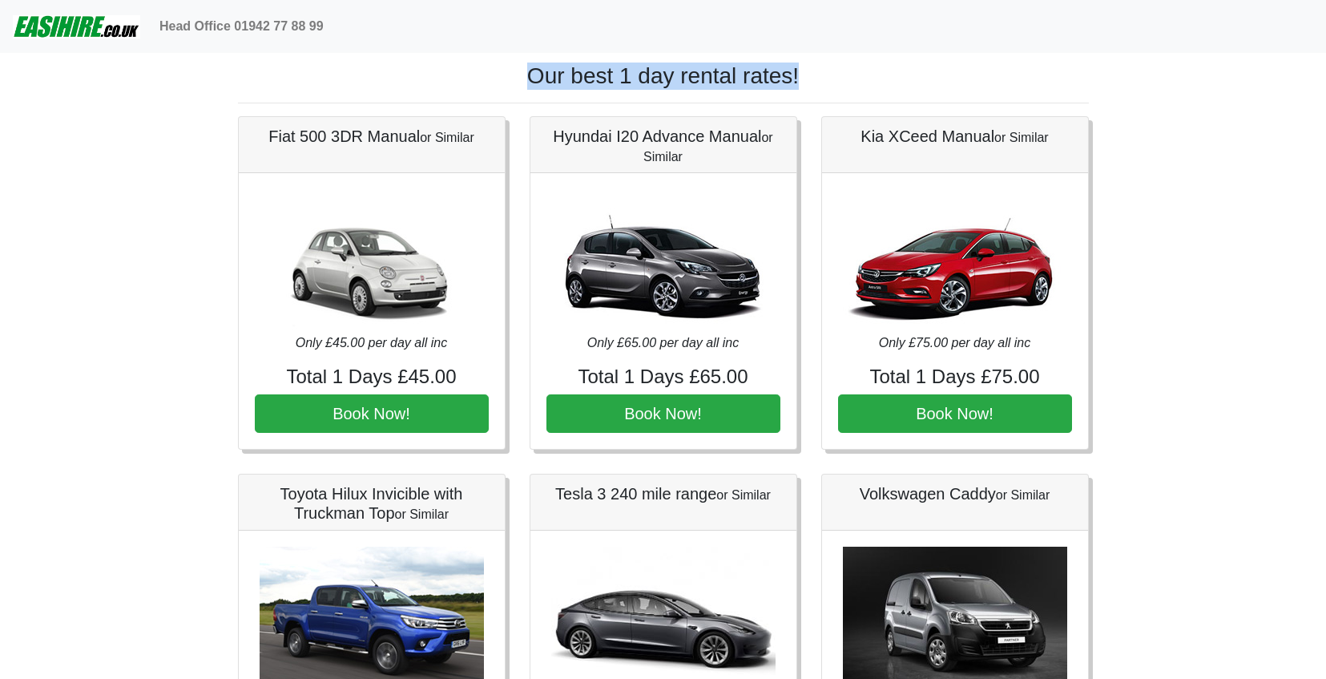
click at [518, 140] on div "Hyundai I20 Advance Manual or Similar Only £65.00 per day all inc Total 1 Days …" at bounding box center [664, 283] width 292 height 334
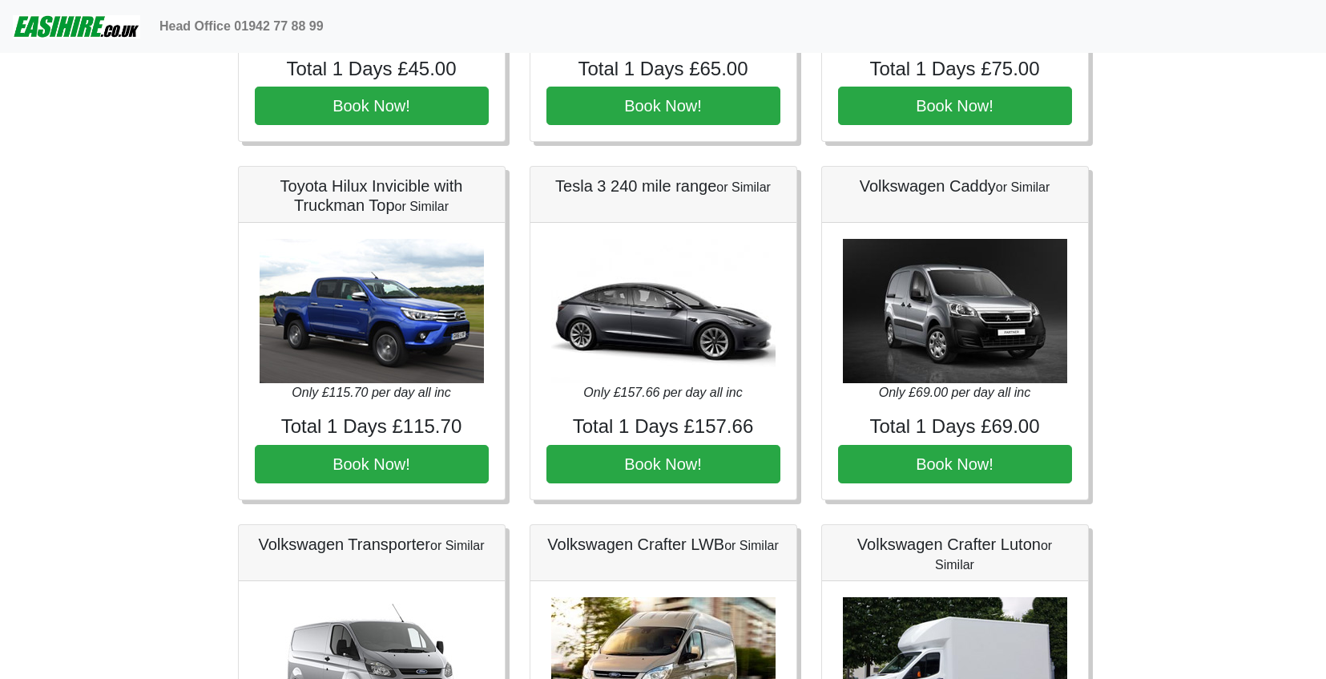
scroll to position [307, 0]
